Goal: Navigation & Orientation: Find specific page/section

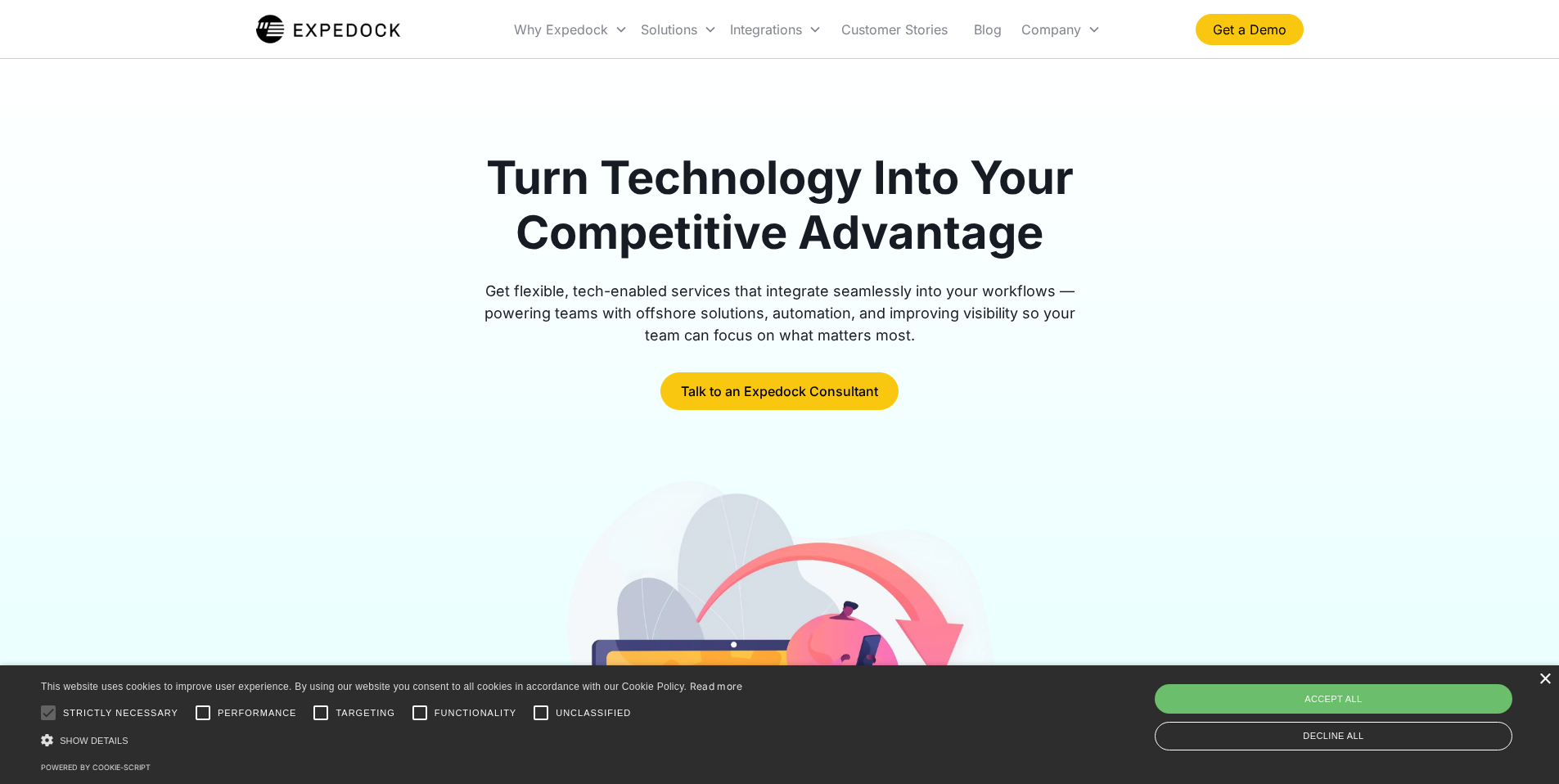
click at [1543, 681] on div "×" at bounding box center [1544, 679] width 12 height 12
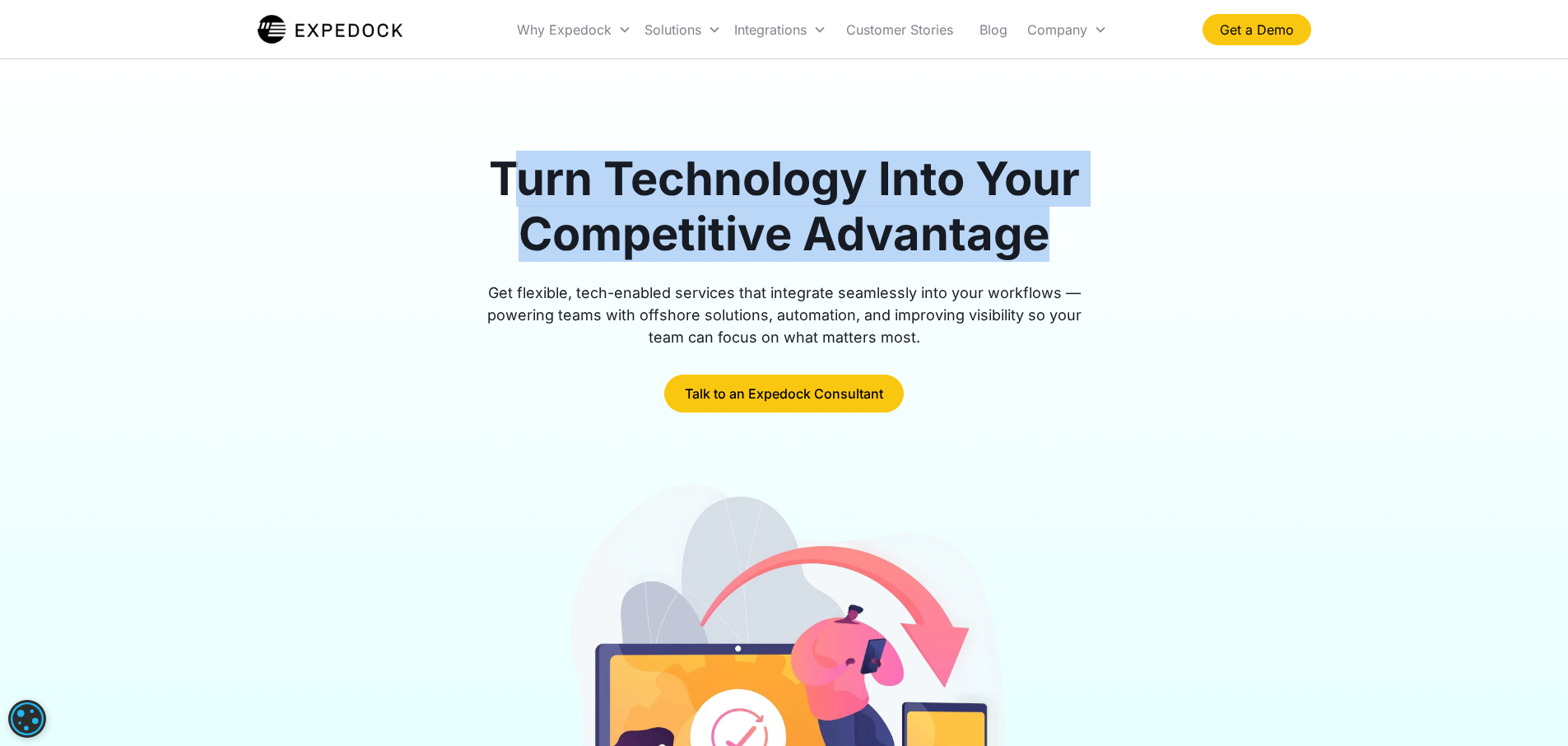
drag, startPoint x: 506, startPoint y: 177, endPoint x: 1047, endPoint y: 238, distance: 544.4
click at [1047, 238] on h1 "Turn Technology Into Your Competitive Advantage" at bounding box center [785, 206] width 632 height 110
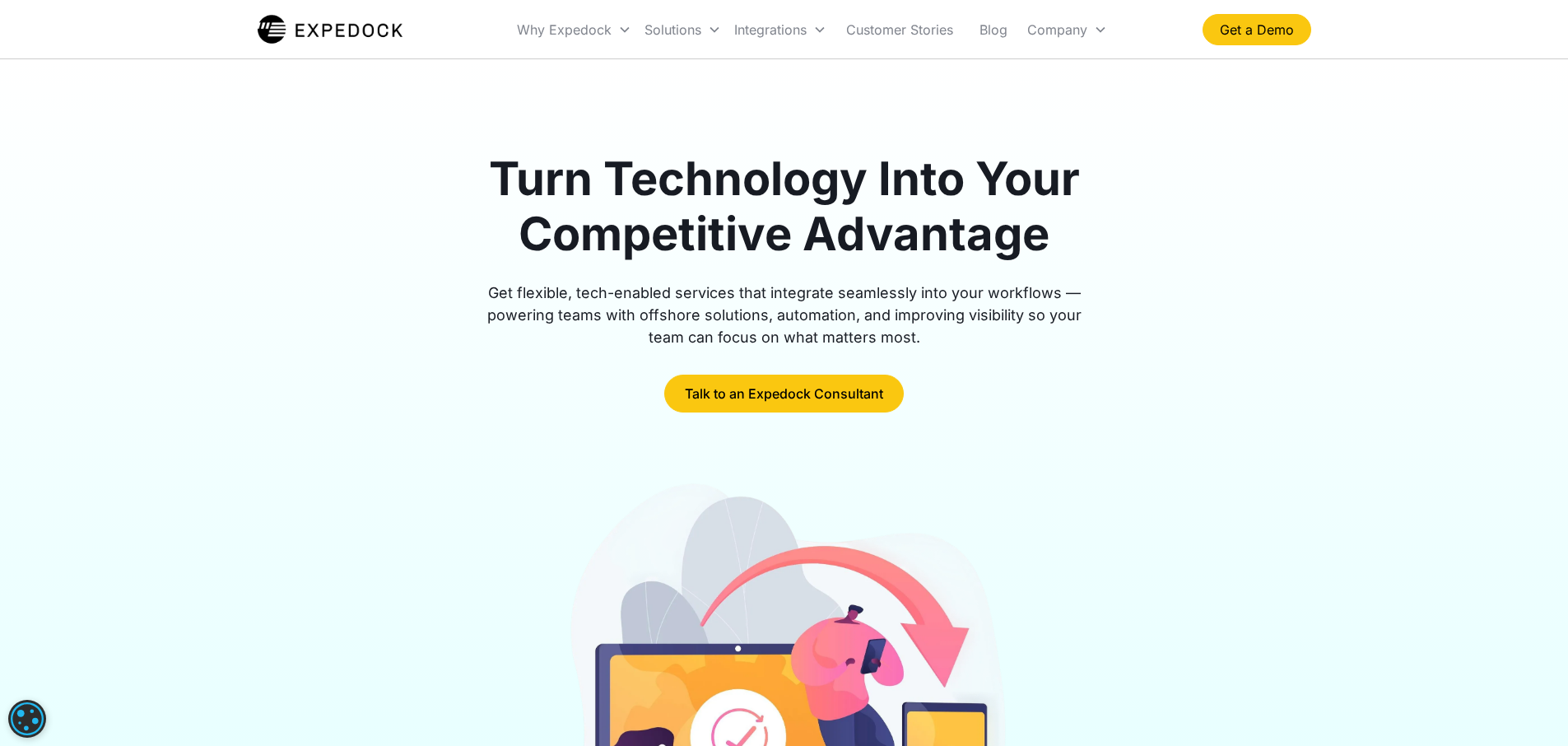
click at [496, 176] on h1 "Turn Technology Into Your Competitive Advantage" at bounding box center [785, 206] width 632 height 110
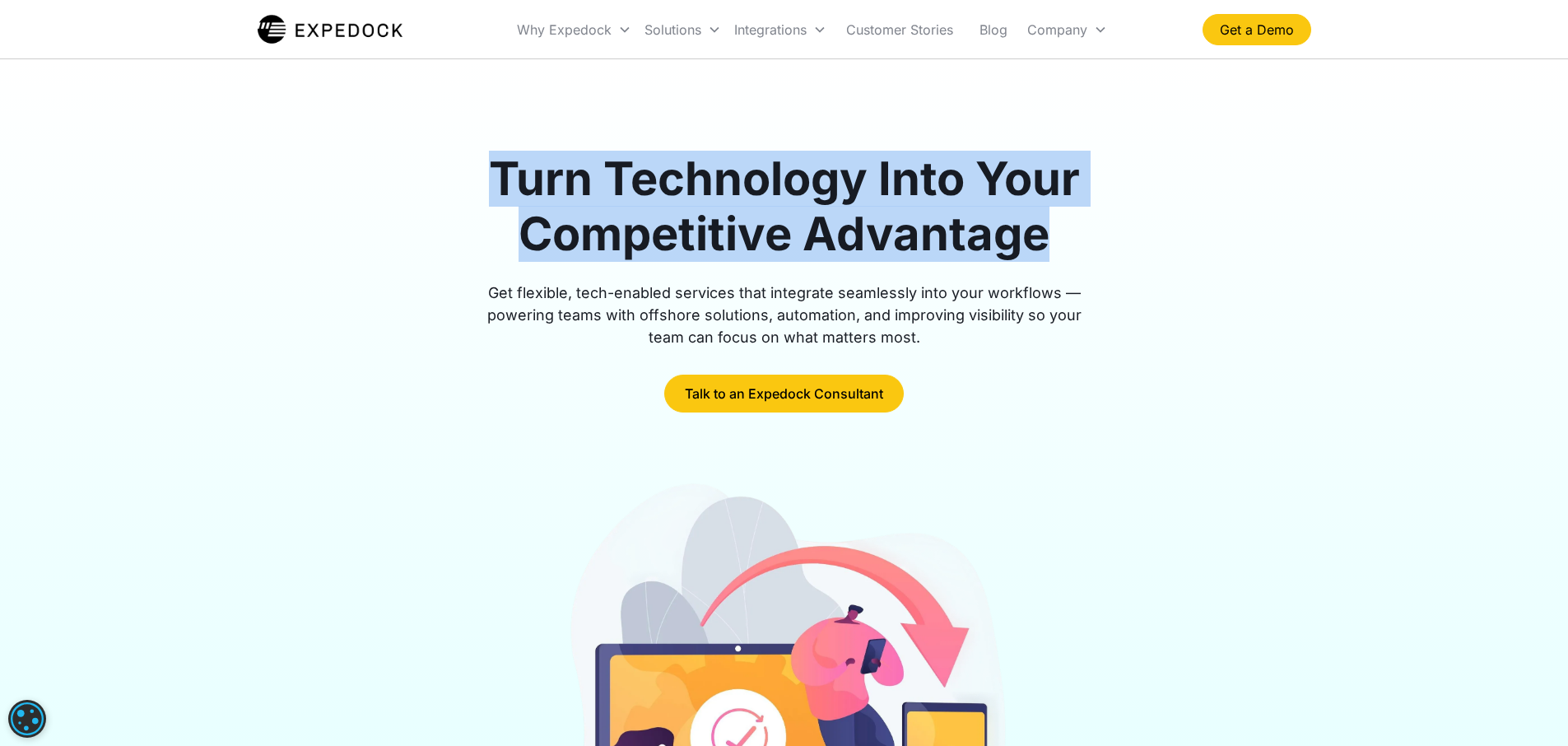
drag, startPoint x: 493, startPoint y: 173, endPoint x: 1047, endPoint y: 244, distance: 558.5
click at [1047, 244] on h1 "Turn Technology Into Your Competitive Advantage" at bounding box center [785, 206] width 632 height 110
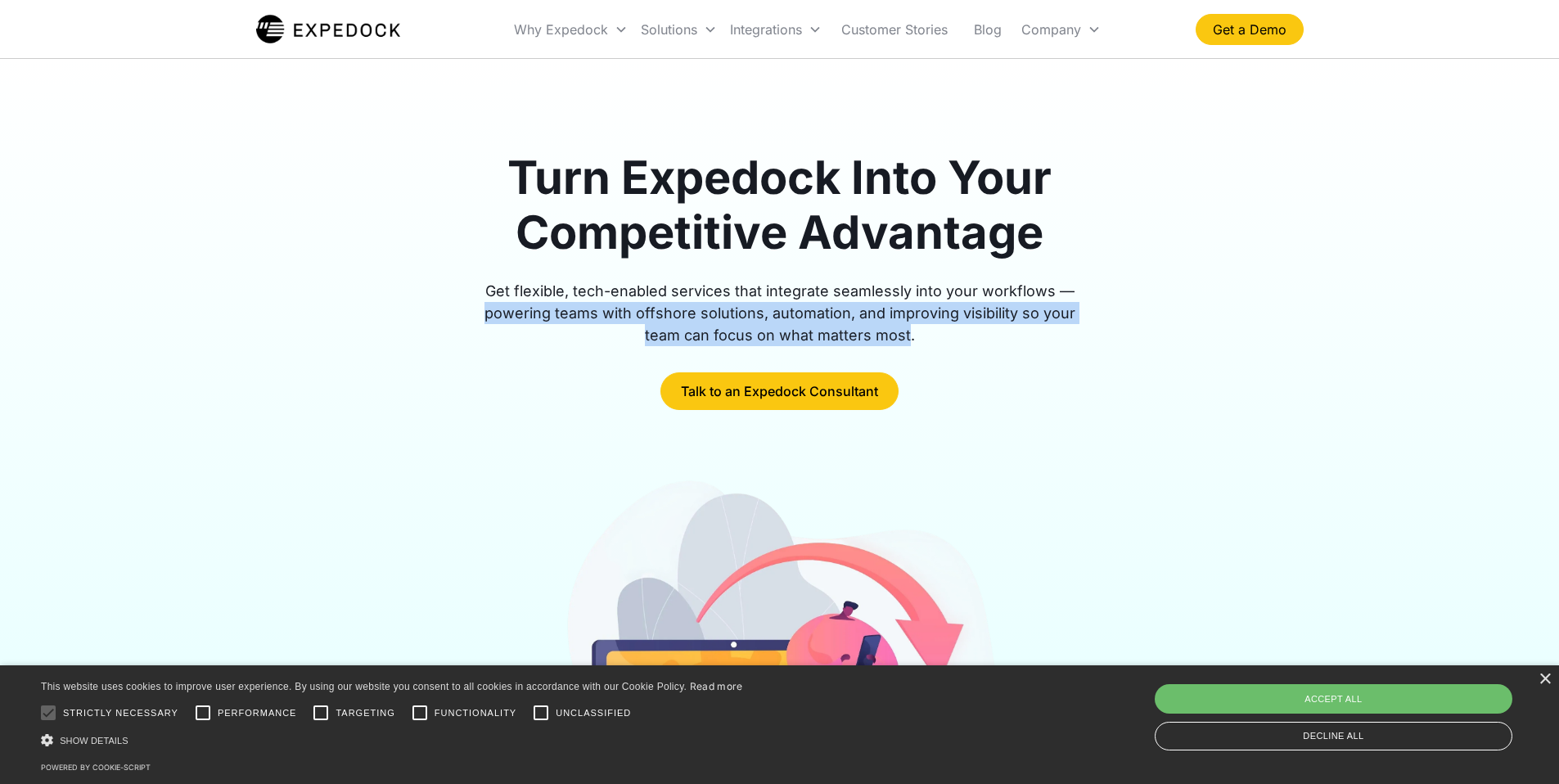
drag, startPoint x: 471, startPoint y: 317, endPoint x: 890, endPoint y: 336, distance: 419.4
click at [890, 336] on div "Get flexible, tech-enabled services that integrate seamlessly into your workflo…" at bounding box center [780, 313] width 629 height 66
copy div "powering teams with offshore solutions, automation, and improving visibility so…"
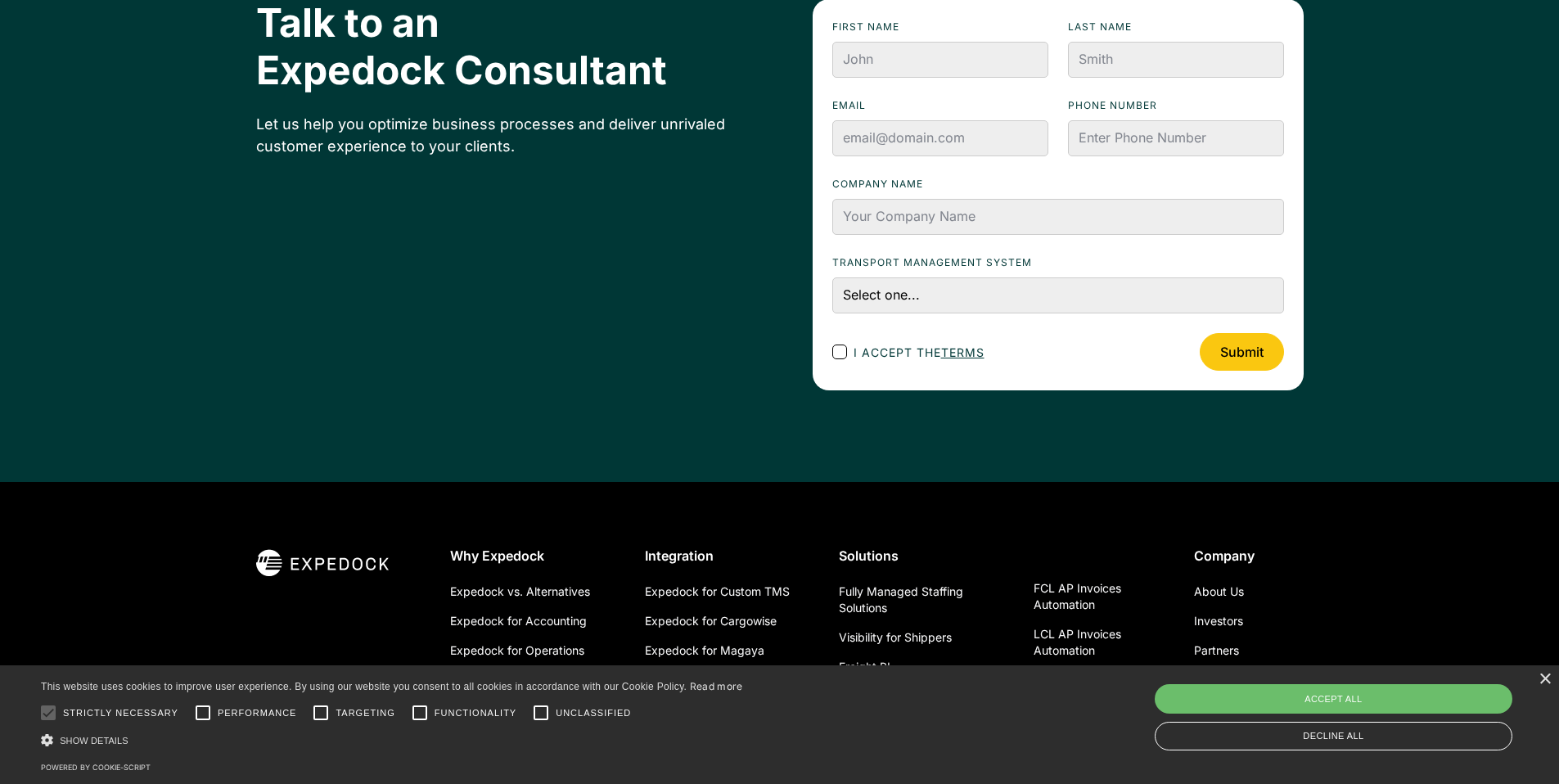
scroll to position [4365, 0]
